Goal: Information Seeking & Learning: Learn about a topic

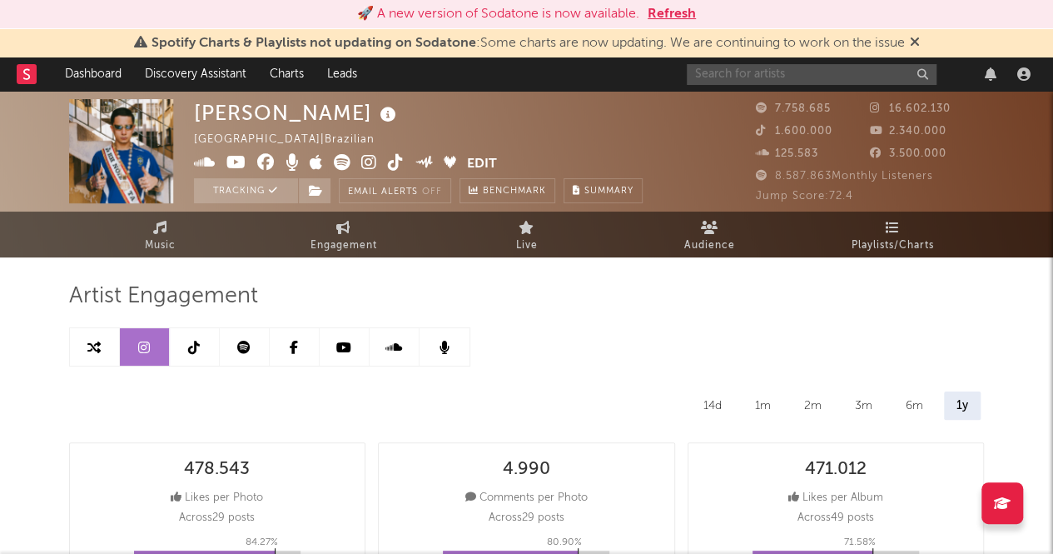
click at [724, 82] on input "text" at bounding box center [812, 74] width 250 height 21
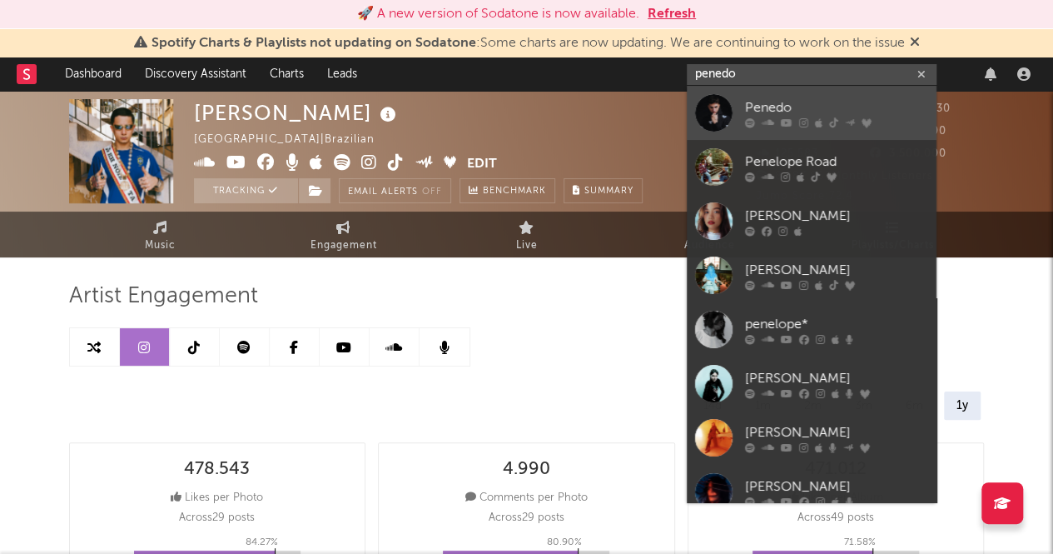
type input "penedo"
click at [755, 126] on div at bounding box center [836, 122] width 183 height 10
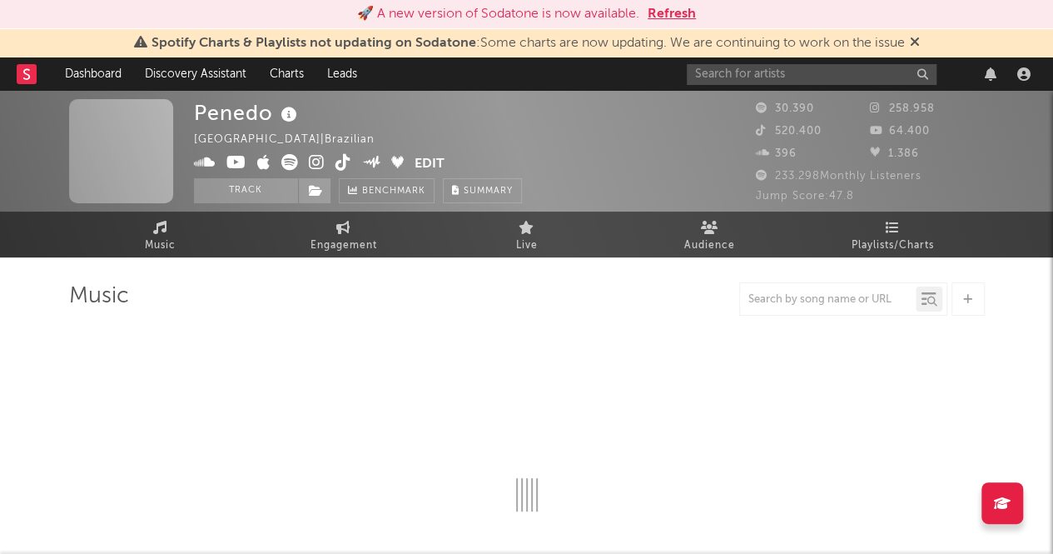
select select "6m"
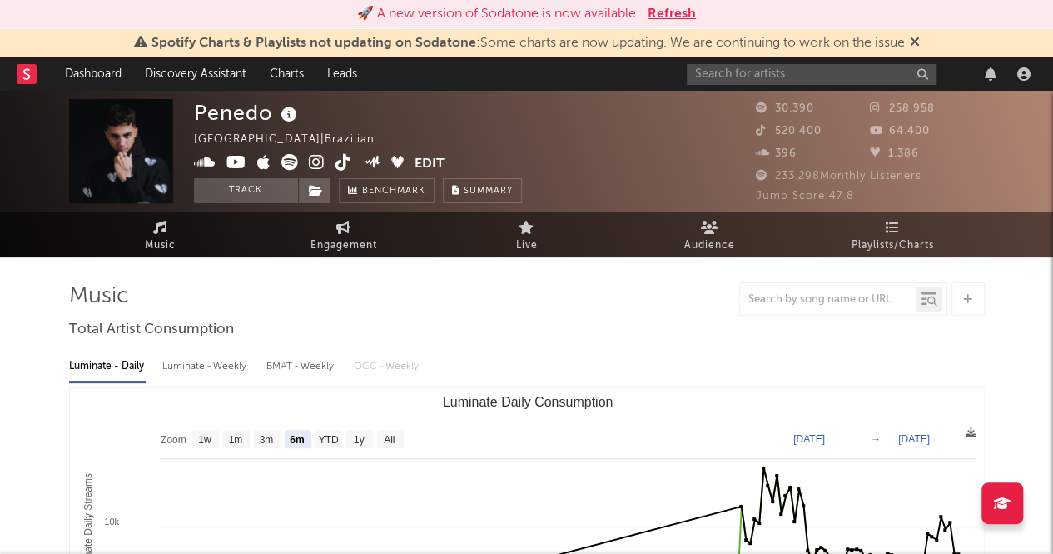
select select "6m"
click at [917, 42] on icon at bounding box center [915, 41] width 10 height 13
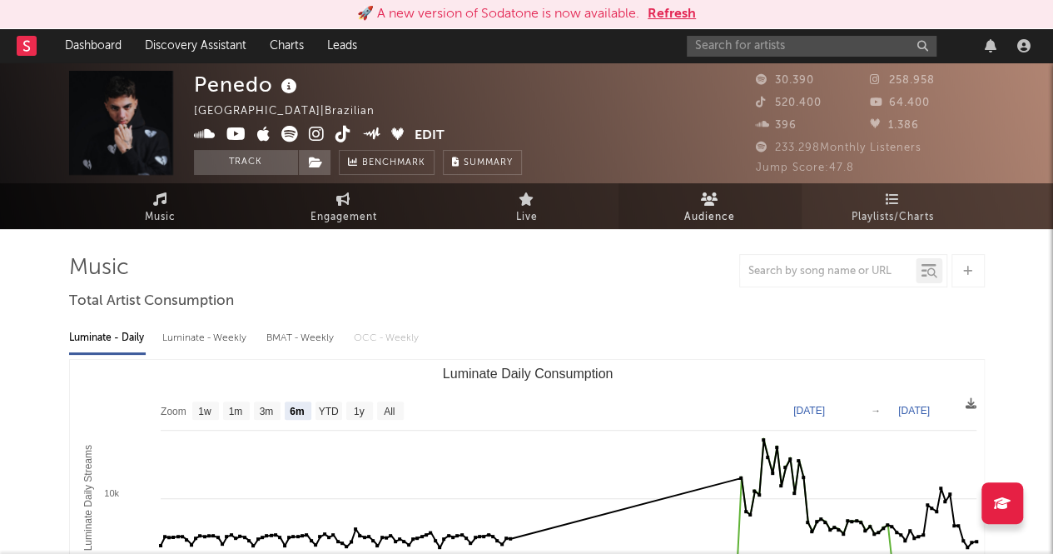
click at [726, 212] on span "Audience" at bounding box center [709, 217] width 51 height 20
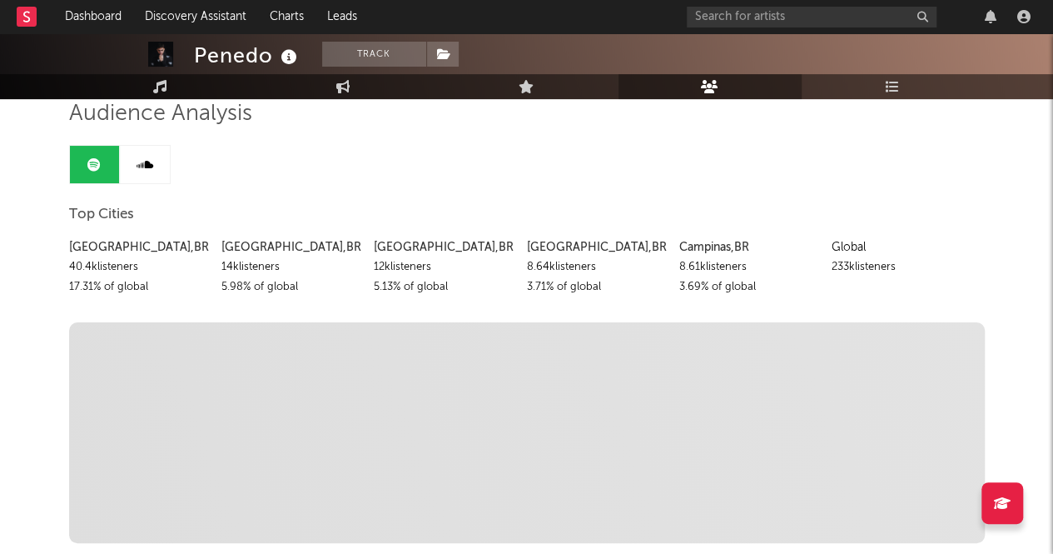
scroll to position [118, 0]
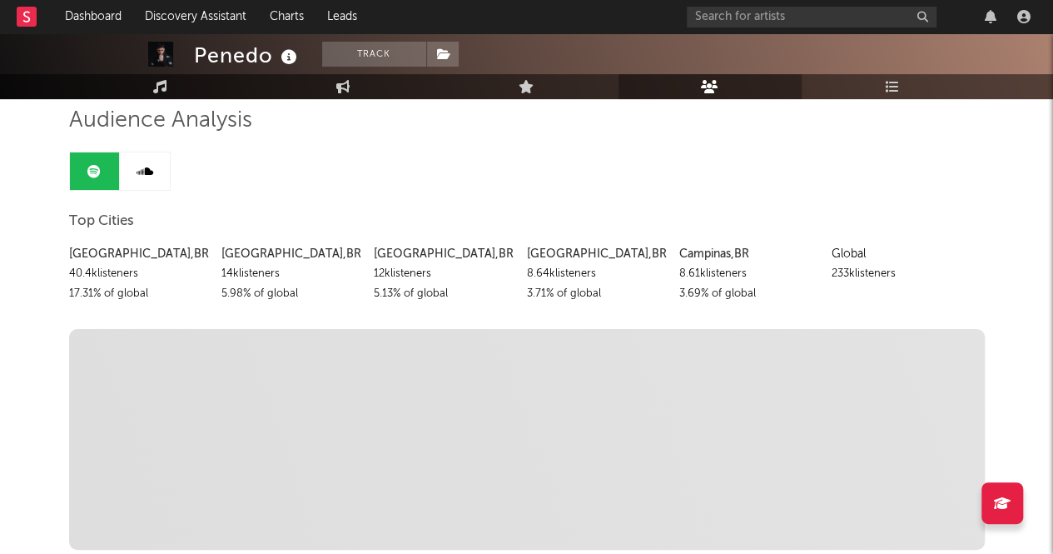
click at [289, 425] on span "Discovered On Show more Playlist Description Playlist Description Playlist Desc…" at bounding box center [527, 439] width 916 height 221
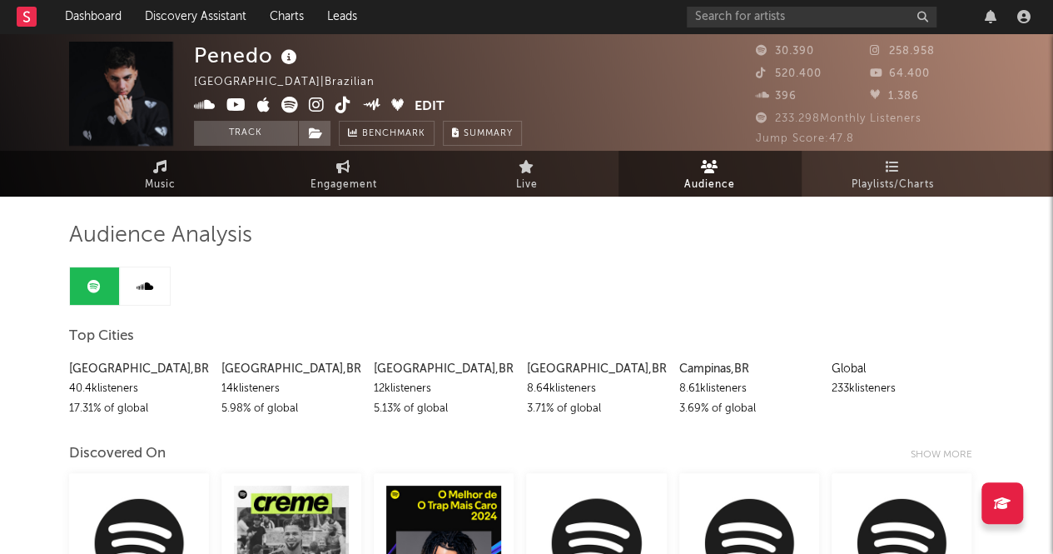
scroll to position [0, 0]
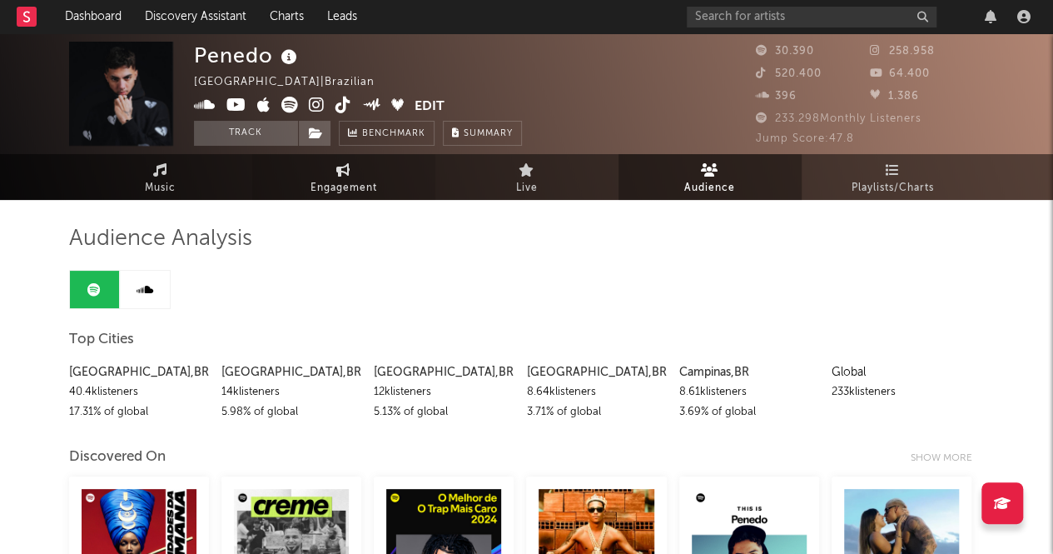
click at [342, 182] on span "Engagement" at bounding box center [344, 188] width 67 height 20
select select "1w"
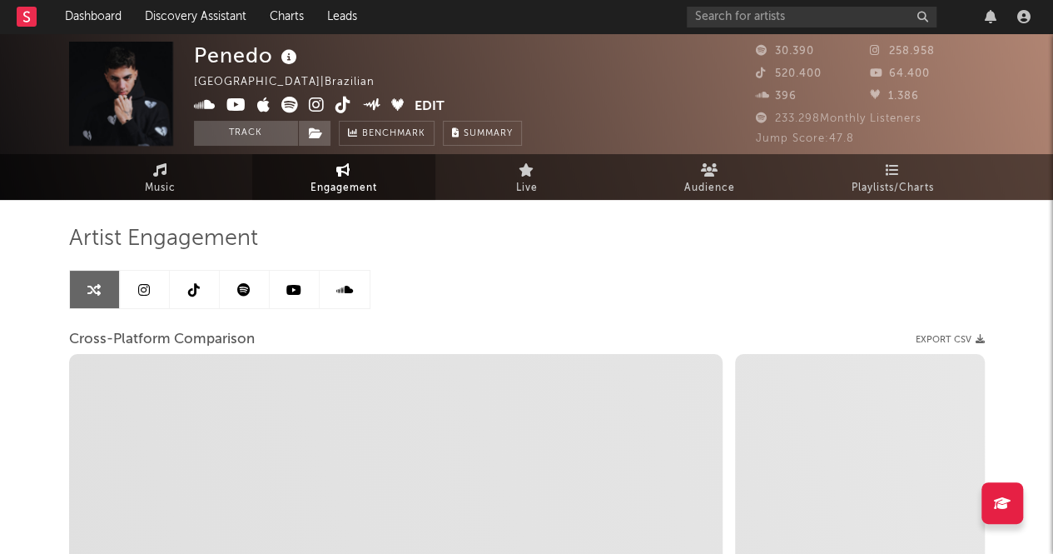
select select "1m"
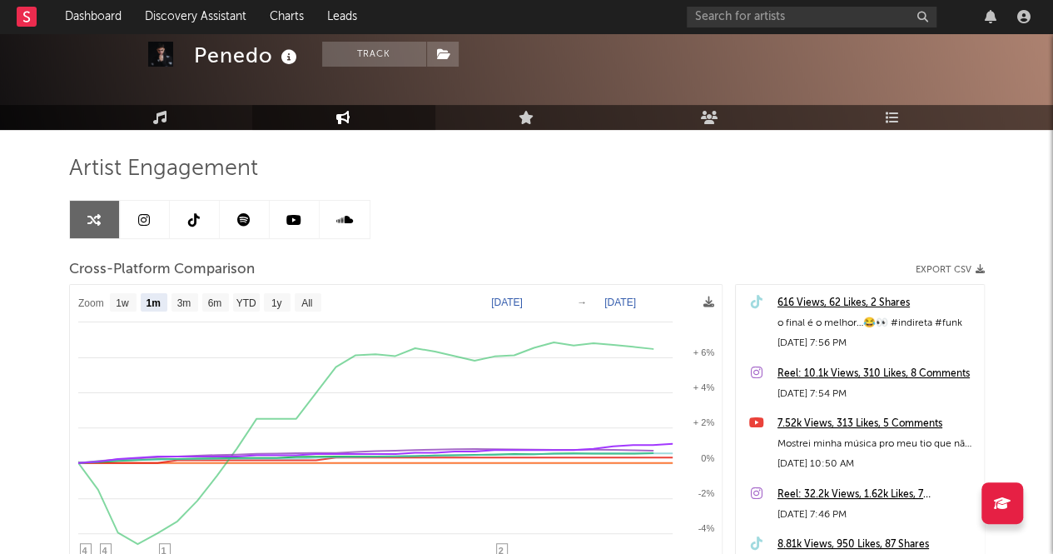
scroll to position [72, 0]
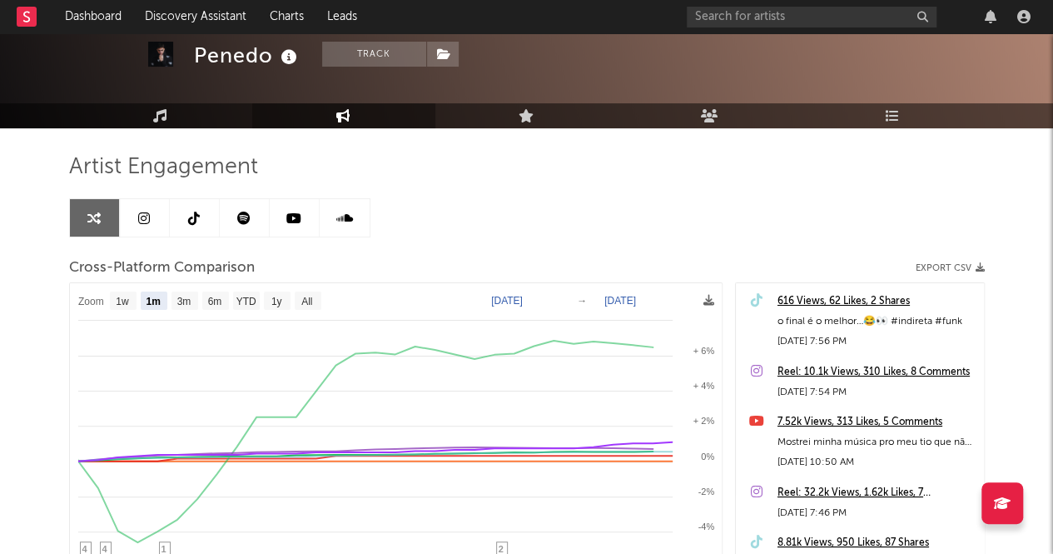
drag, startPoint x: 18, startPoint y: 394, endPoint x: 25, endPoint y: 427, distance: 34.0
click at [25, 427] on div "Penedo Track Brazil | Brazilian Edit Track Benchmark Summary 30.390 258.958 520…" at bounding box center [526, 399] width 1053 height 874
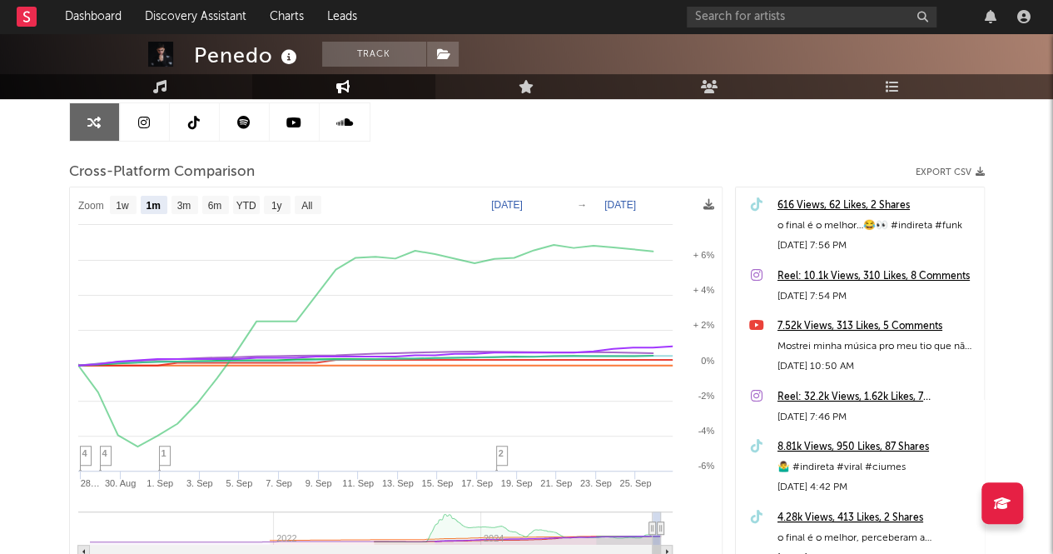
scroll to position [162, 0]
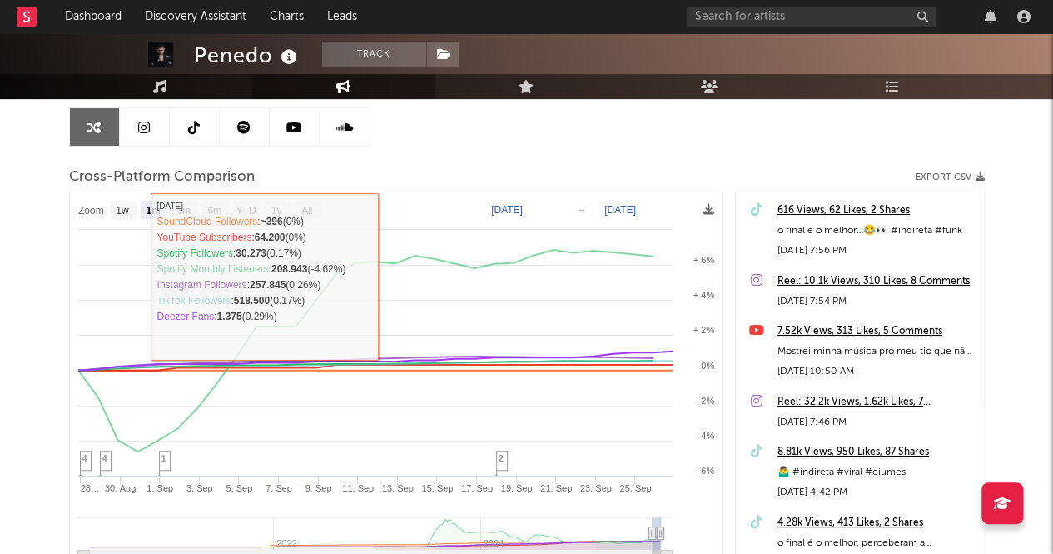
click at [153, 136] on link at bounding box center [145, 126] width 50 height 37
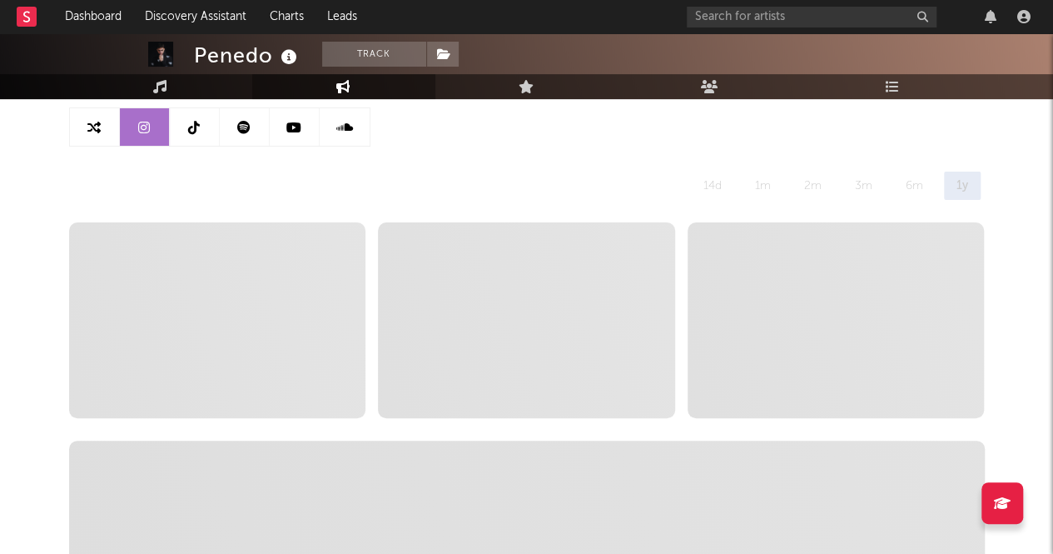
select select "6m"
